Goal: Task Accomplishment & Management: Use online tool/utility

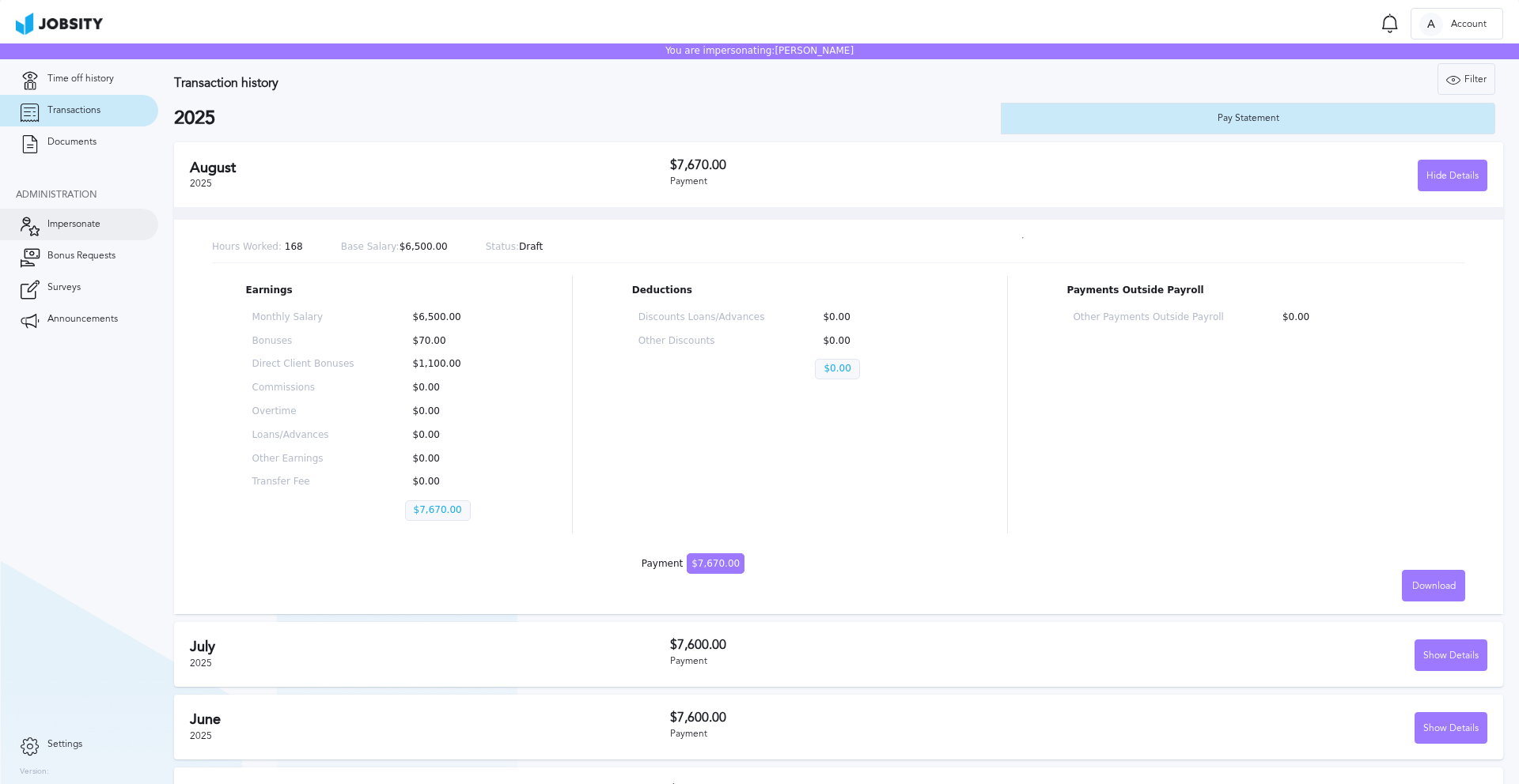
click at [82, 225] on span "Impersonate" at bounding box center [74, 224] width 53 height 11
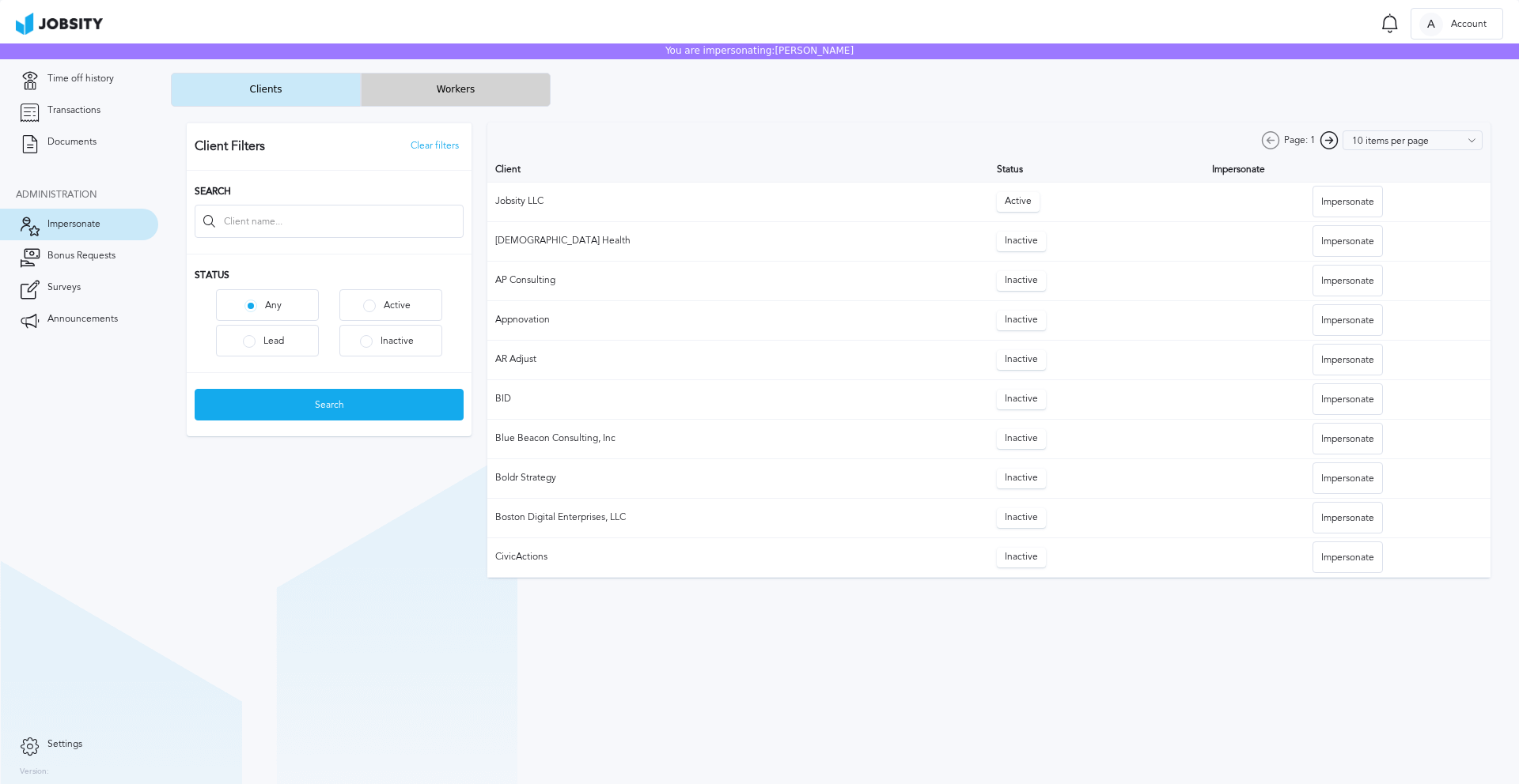
click at [435, 103] on button "Workers" at bounding box center [455, 89] width 190 height 34
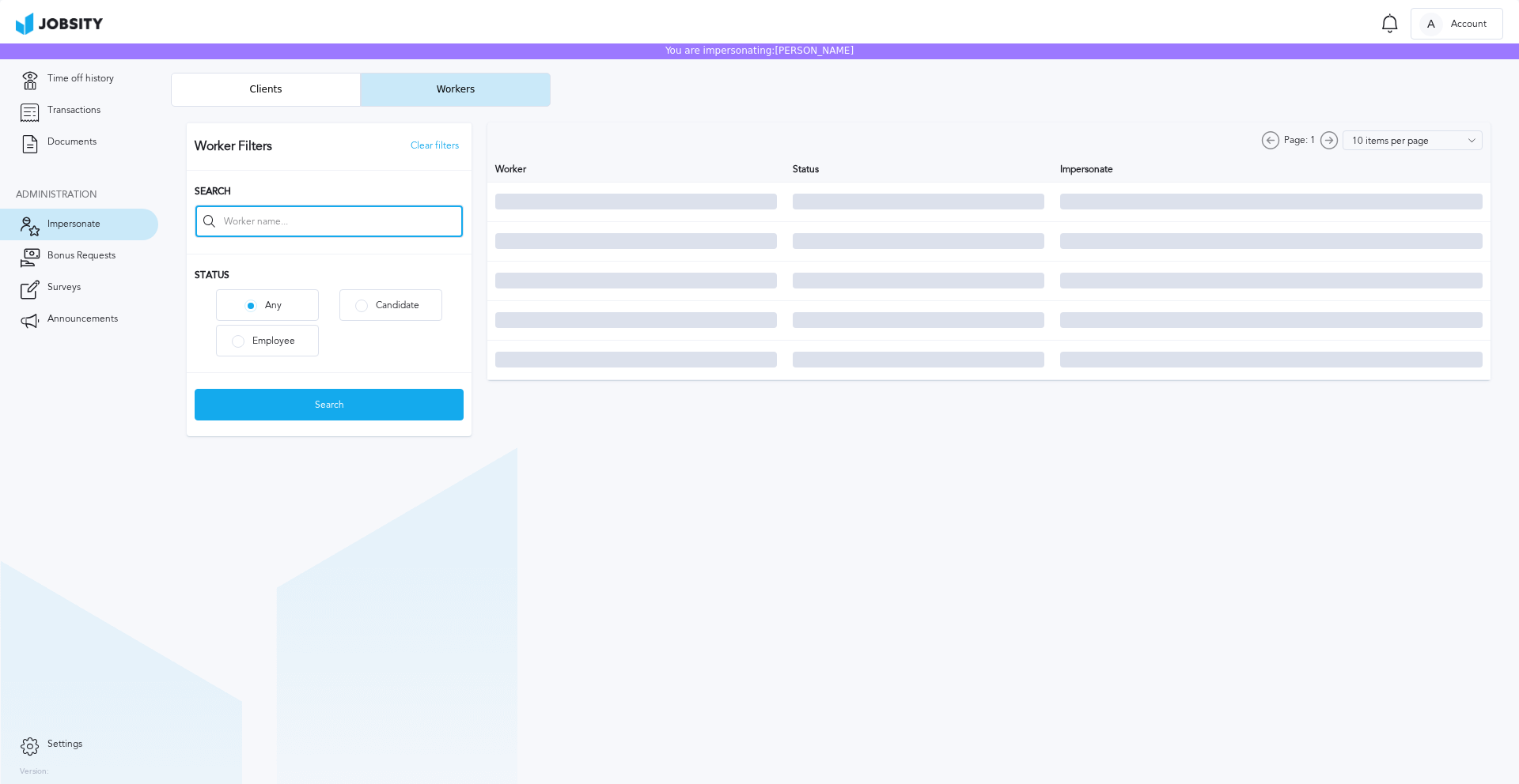
click at [274, 229] on input at bounding box center [329, 221] width 267 height 32
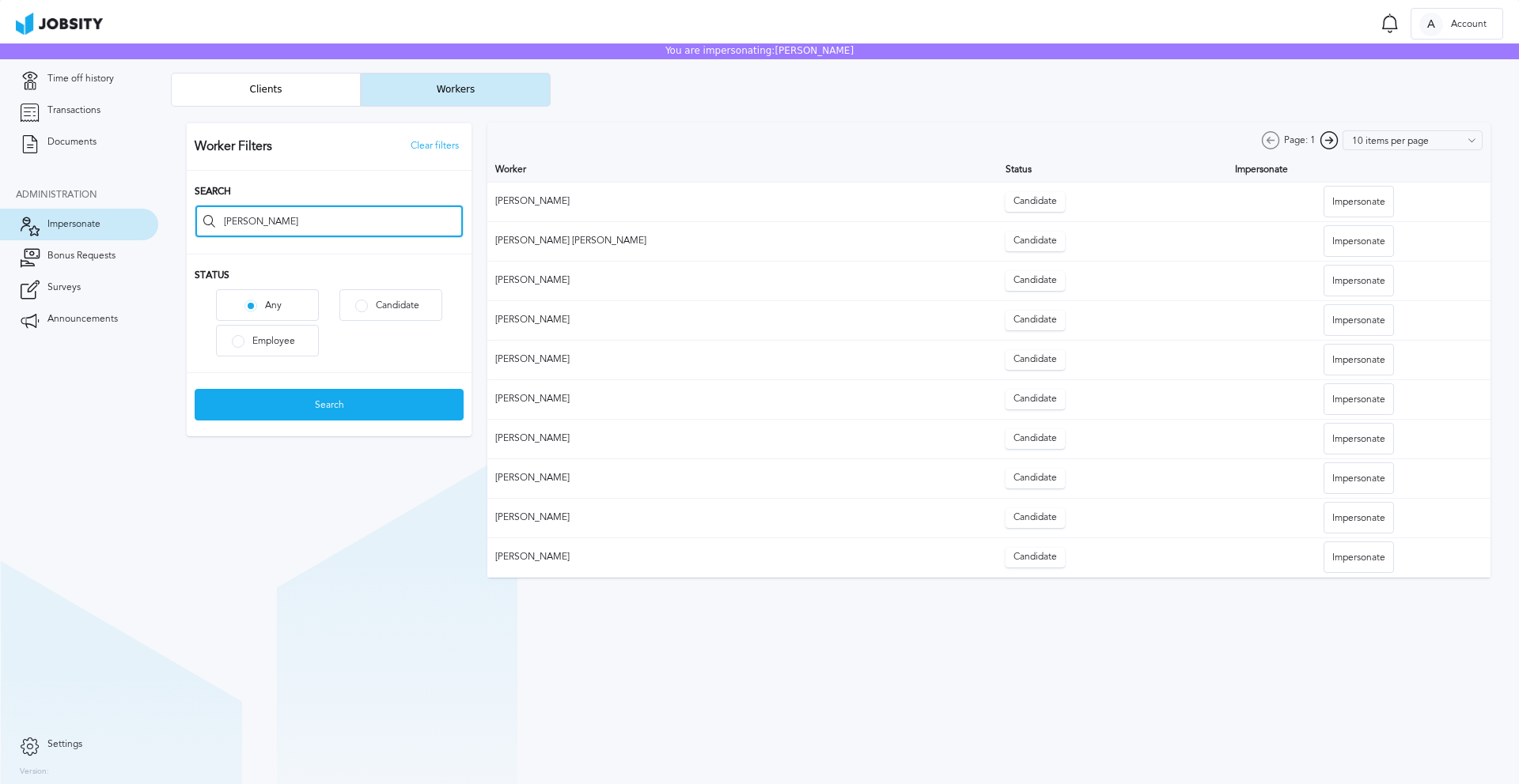
type input "[PERSON_NAME]"
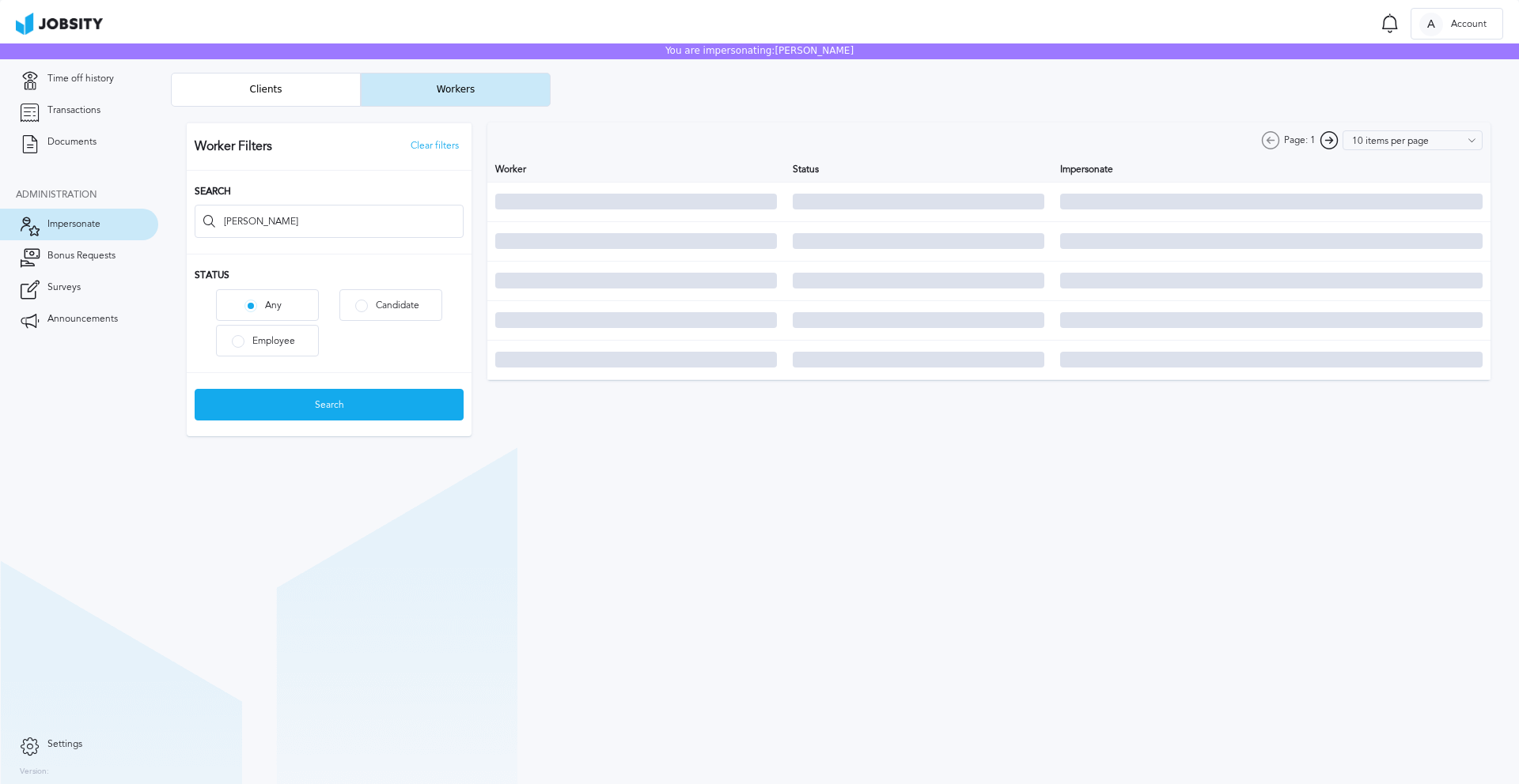
click at [292, 421] on div at bounding box center [838, 279] width 1335 height 345
click at [295, 412] on div "Search" at bounding box center [329, 405] width 267 height 32
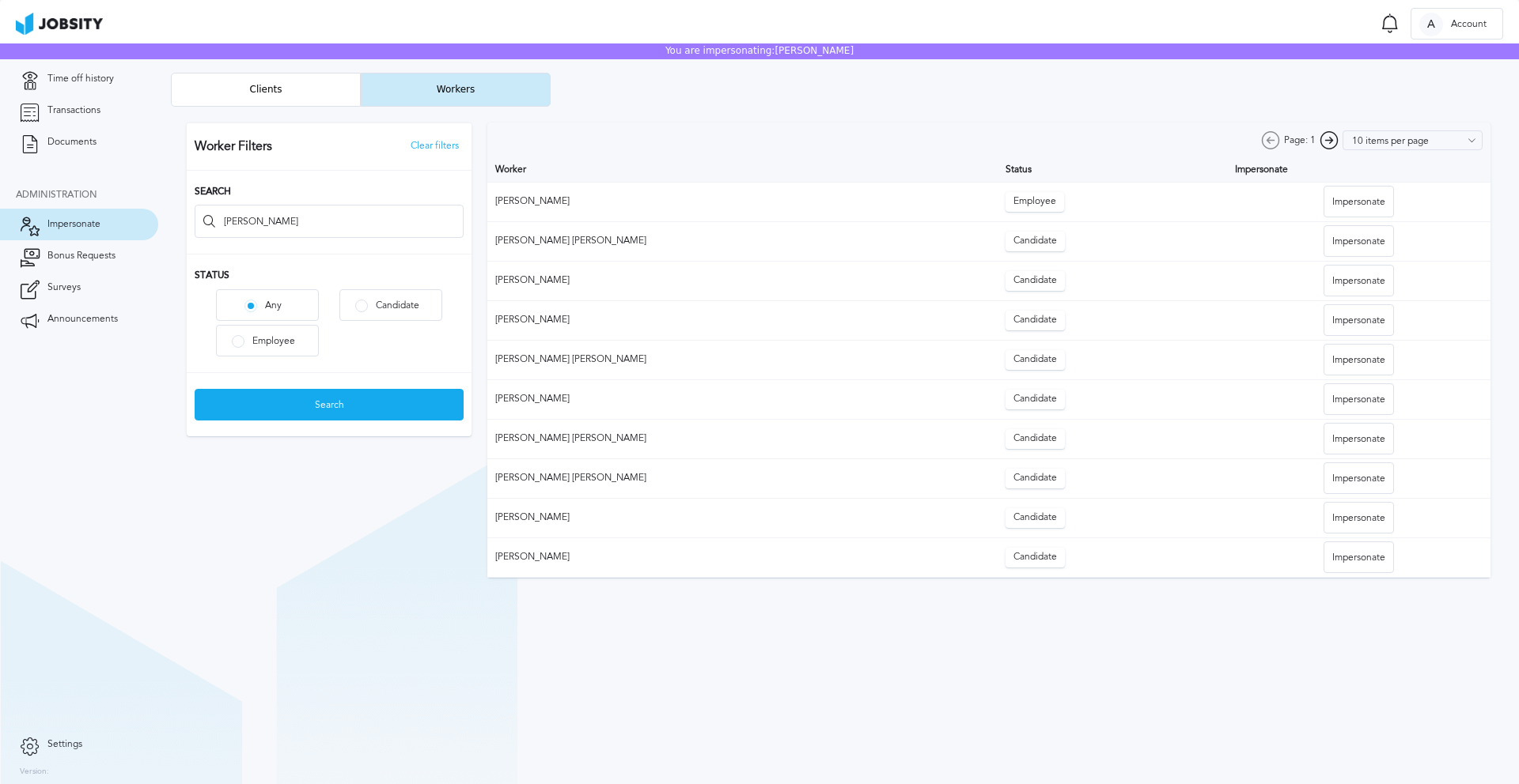
click at [1350, 202] on div at bounding box center [838, 350] width 1335 height 487
click at [1351, 202] on div "Impersonate" at bounding box center [1359, 202] width 69 height 32
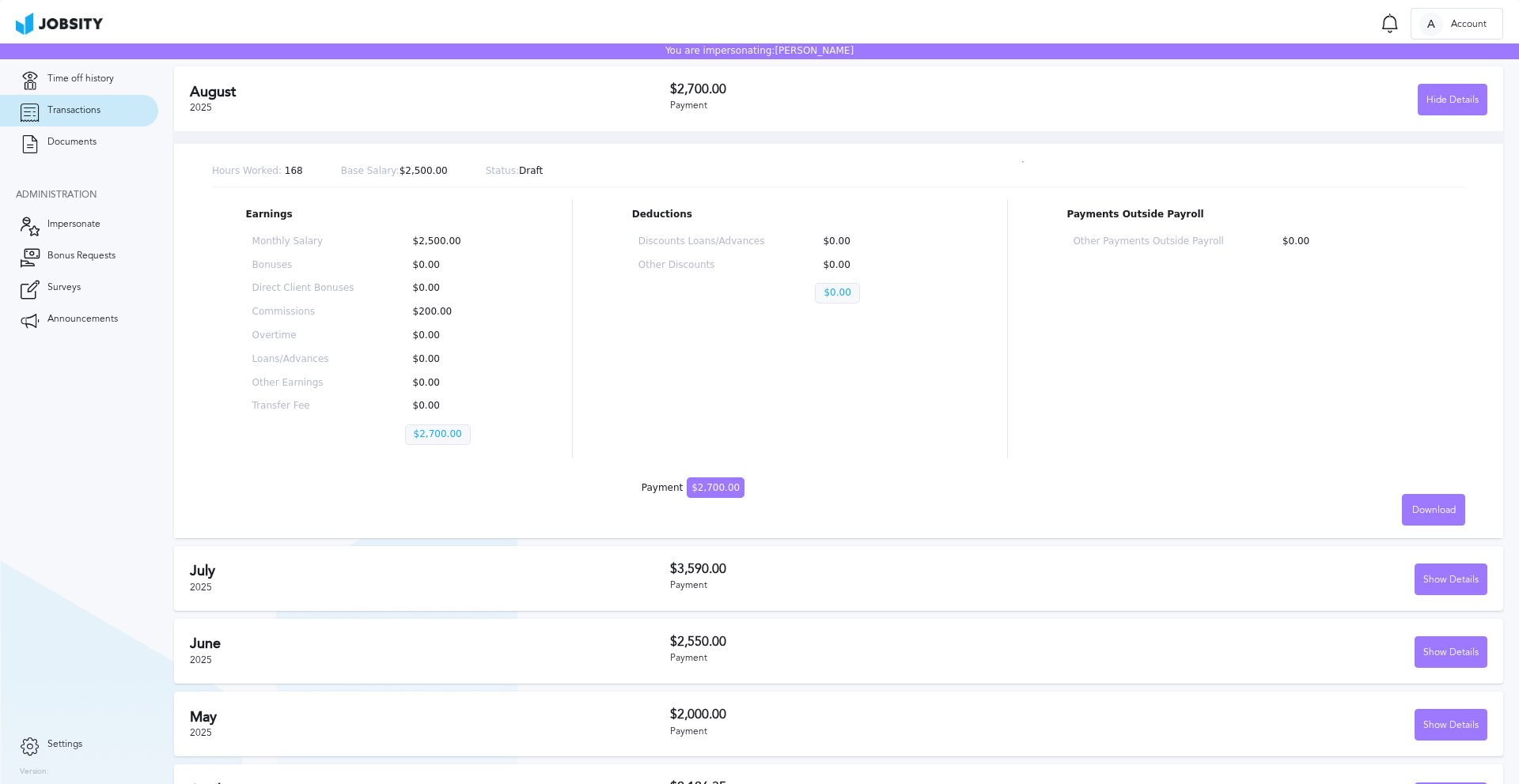
scroll to position [73, 0]
